Goal: Information Seeking & Learning: Understand process/instructions

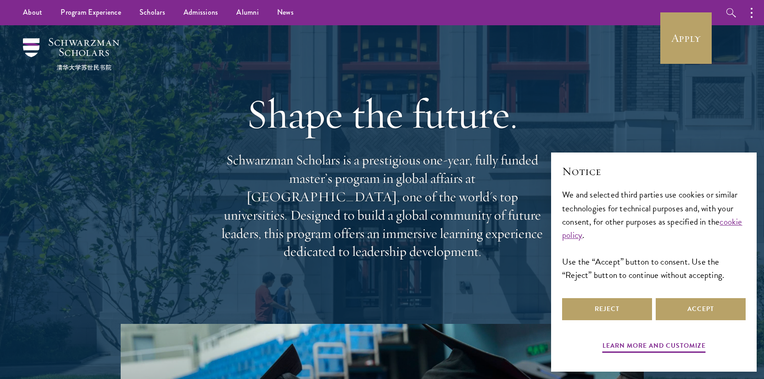
click at [612, 313] on button "Reject" at bounding box center [607, 309] width 90 height 22
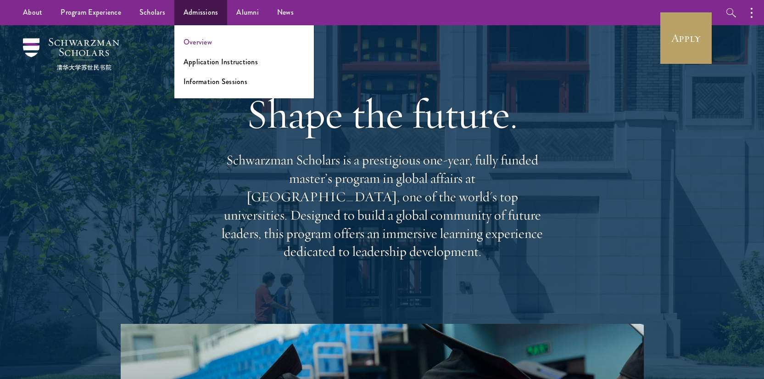
click at [202, 41] on link "Overview" at bounding box center [198, 42] width 28 height 11
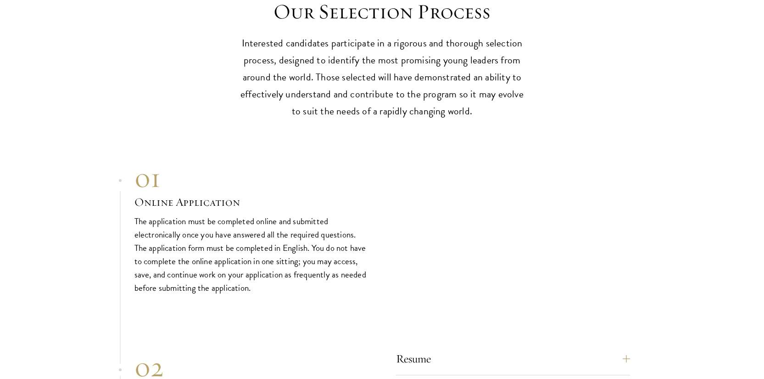
scroll to position [3047, 0]
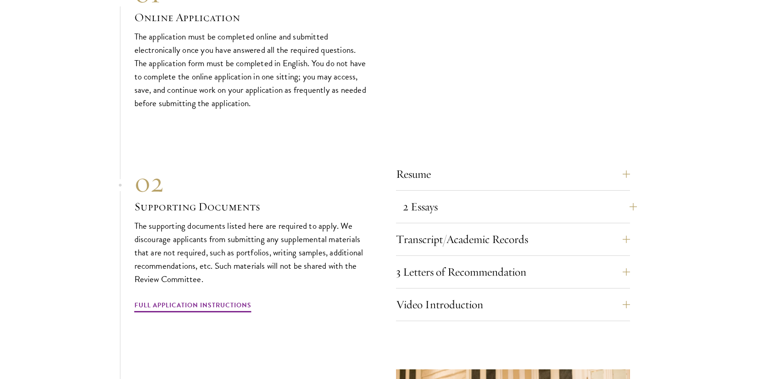
click at [472, 196] on button "2 Essays" at bounding box center [520, 207] width 234 height 22
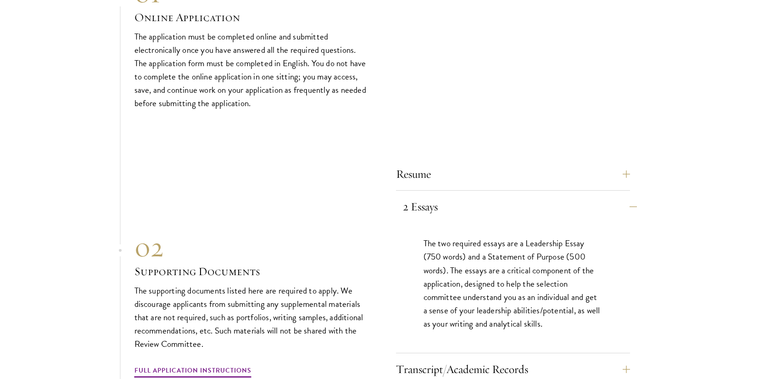
click at [472, 196] on button "2 Essays" at bounding box center [520, 207] width 234 height 22
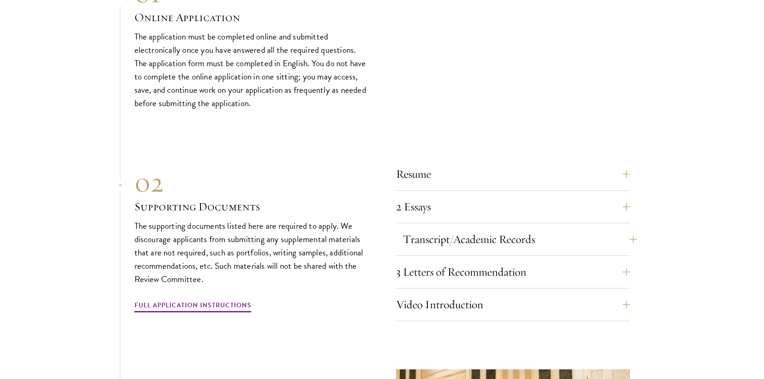
click at [467, 229] on button "Transcript/Academic Records" at bounding box center [520, 239] width 234 height 22
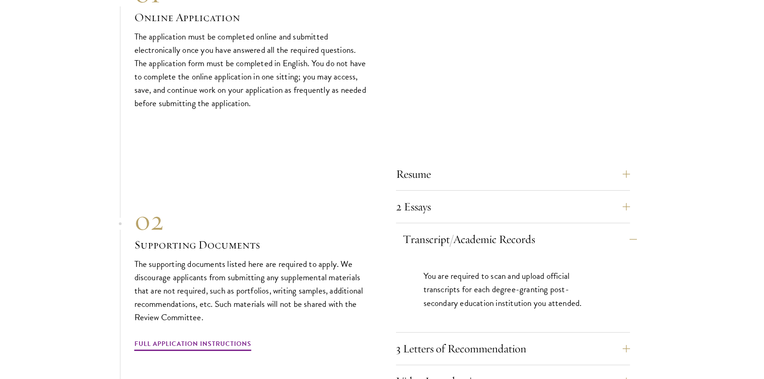
click at [467, 229] on button "Transcript/Academic Records" at bounding box center [520, 239] width 234 height 22
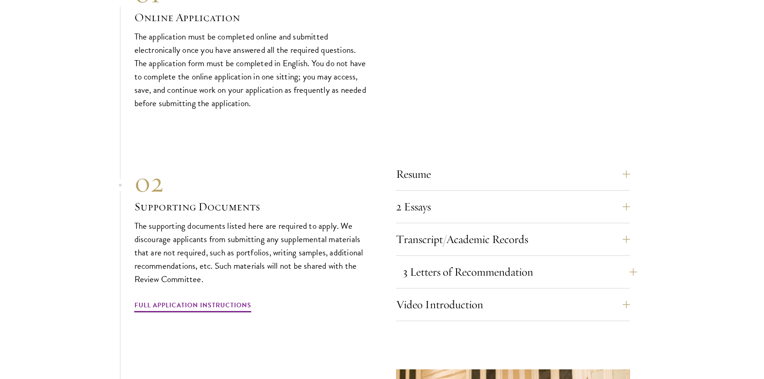
click at [461, 261] on button "3 Letters of Recommendation" at bounding box center [520, 272] width 234 height 22
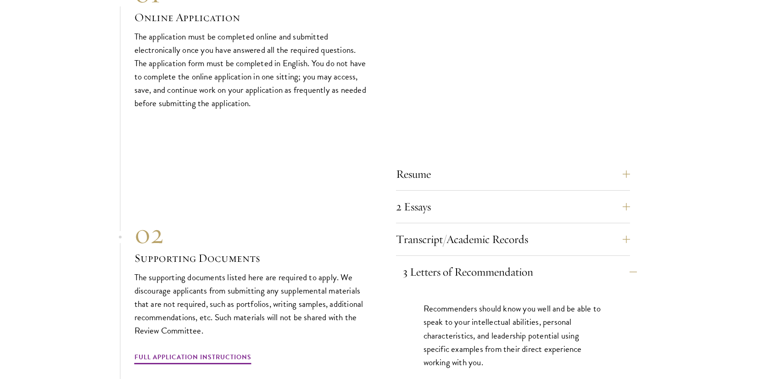
click at [461, 261] on button "3 Letters of Recommendation" at bounding box center [520, 272] width 234 height 22
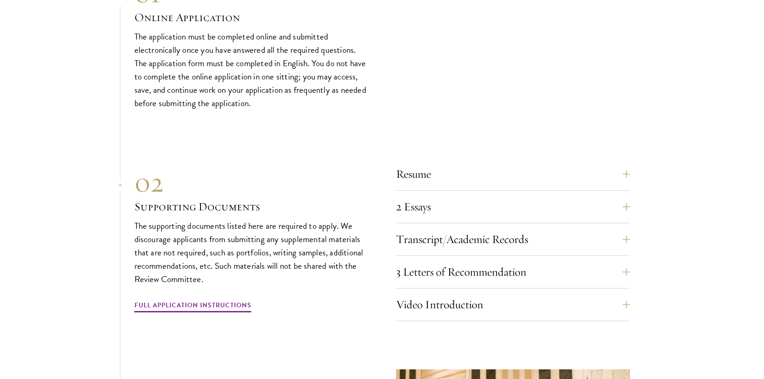
scroll to position [3135, 0]
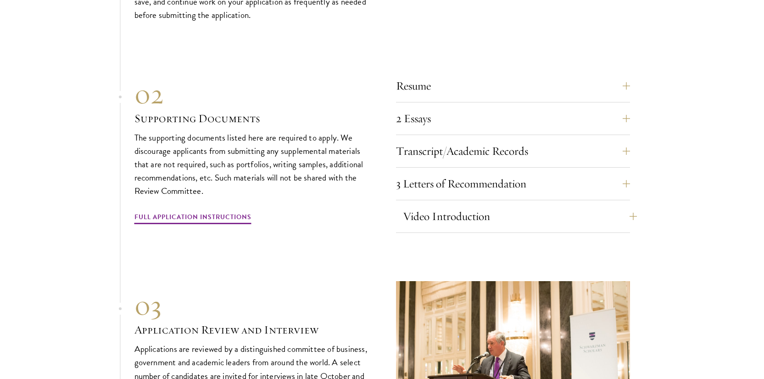
click at [473, 205] on button "Video Introduction" at bounding box center [520, 216] width 234 height 22
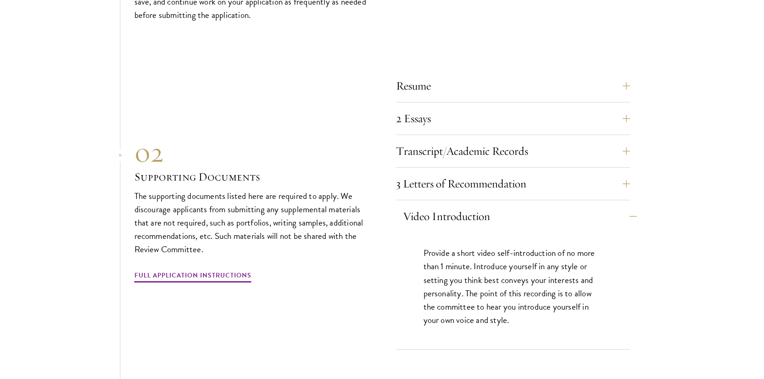
click at [473, 205] on button "Video Introduction" at bounding box center [520, 216] width 234 height 22
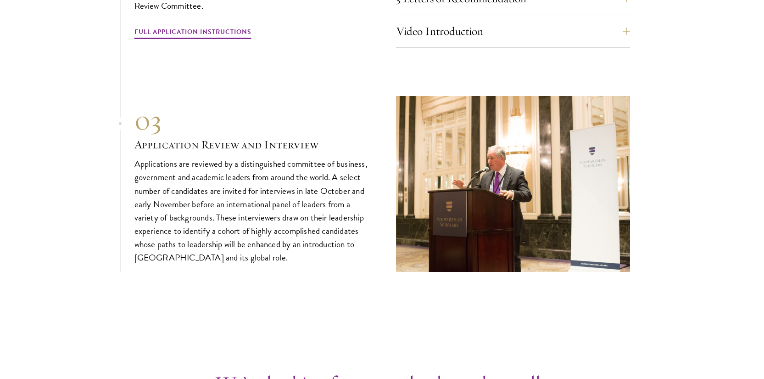
scroll to position [3498, 0]
